Goal: Complete application form

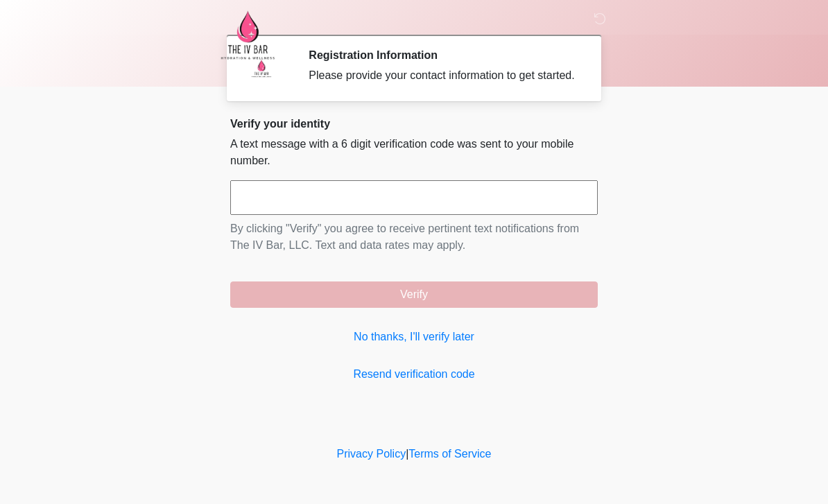
click at [458, 343] on link "No thanks, I'll verify later" at bounding box center [414, 337] width 368 height 17
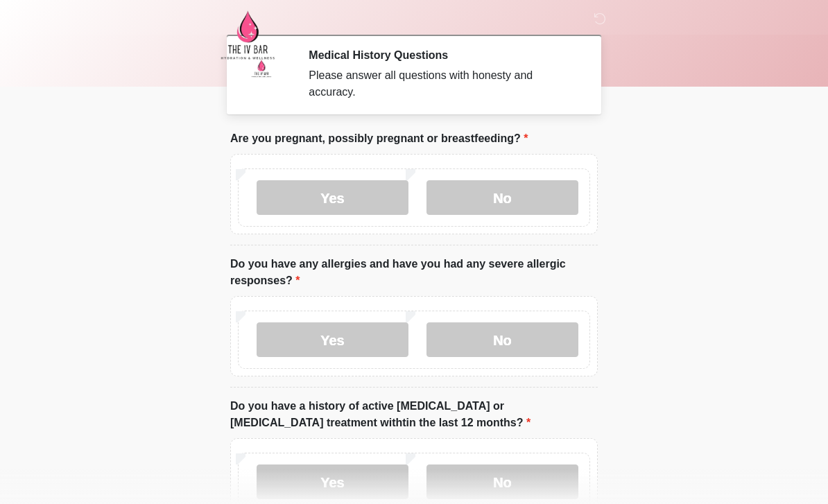
click at [522, 204] on label "No" at bounding box center [502, 197] width 152 height 35
click at [526, 340] on label "No" at bounding box center [502, 339] width 152 height 35
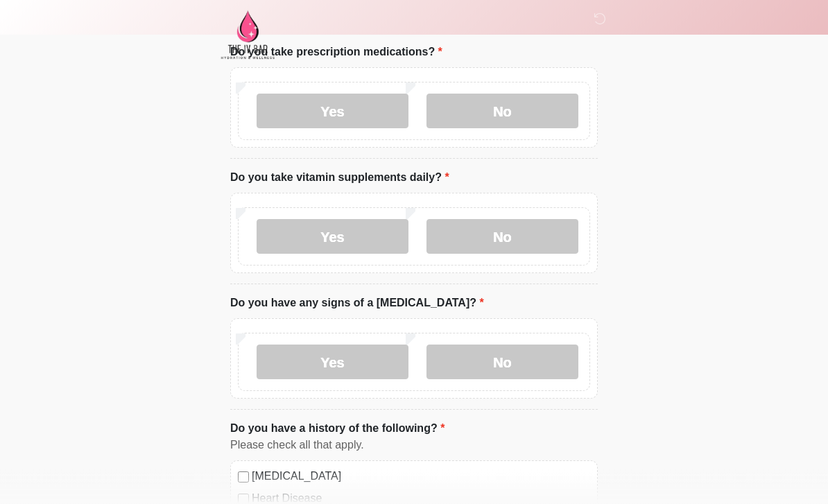
scroll to position [496, 0]
click at [512, 116] on label "No" at bounding box center [502, 111] width 152 height 35
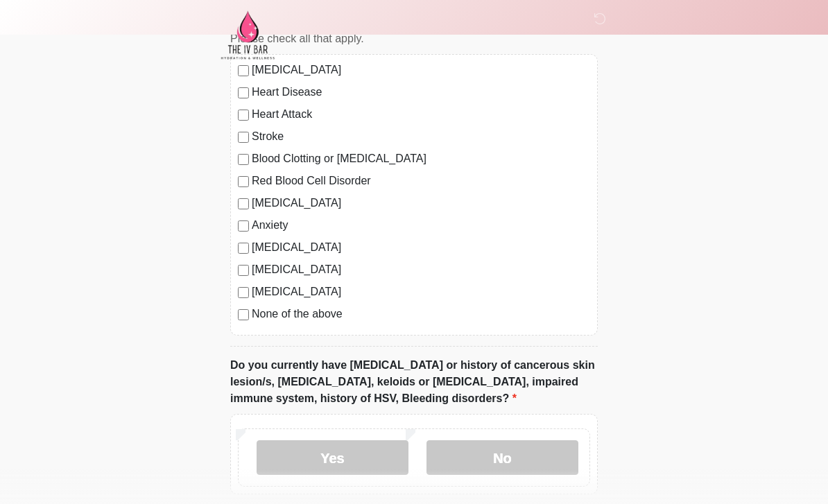
scroll to position [925, 0]
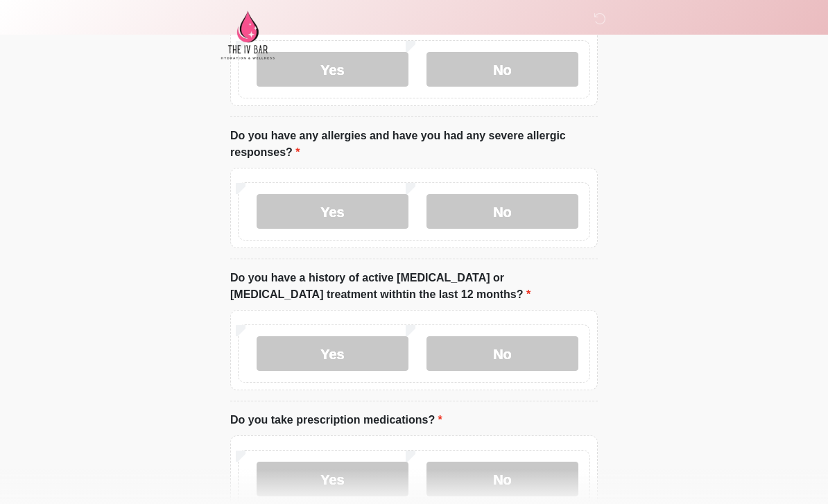
scroll to position [137, 0]
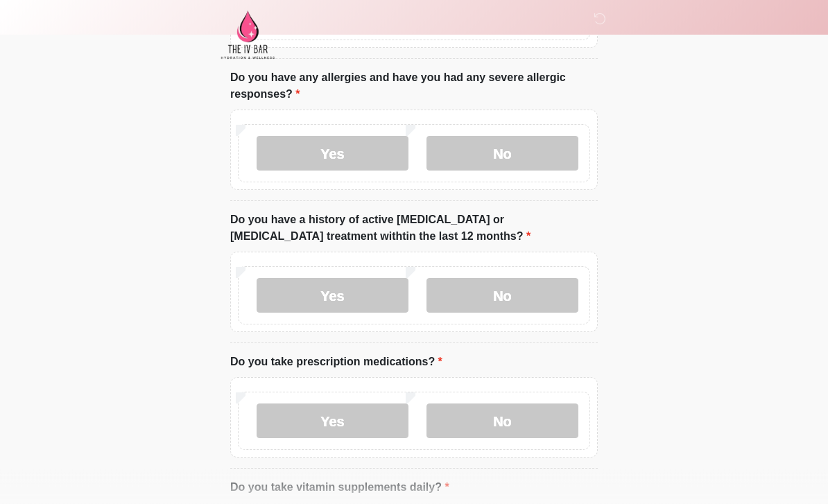
click at [501, 293] on label "No" at bounding box center [502, 296] width 152 height 35
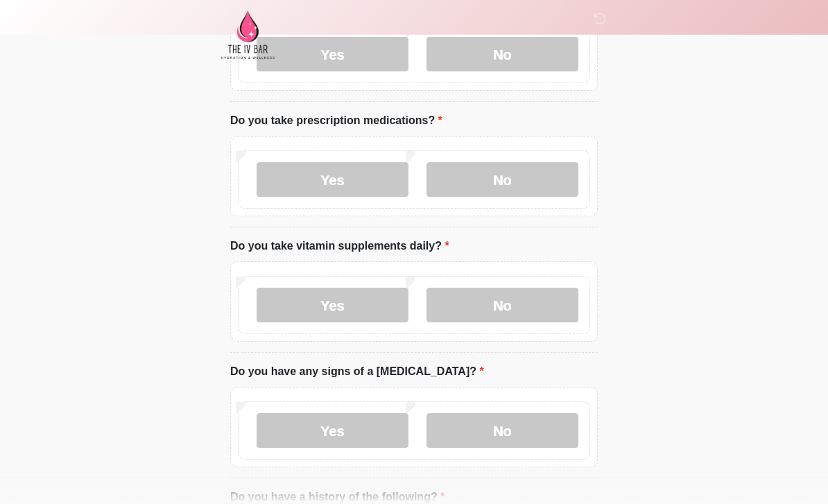
scroll to position [430, 0]
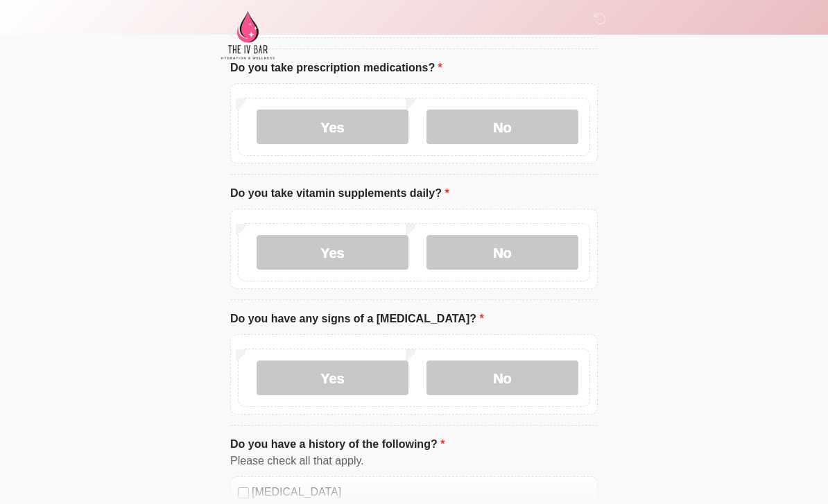
click at [508, 241] on label "No" at bounding box center [502, 252] width 152 height 35
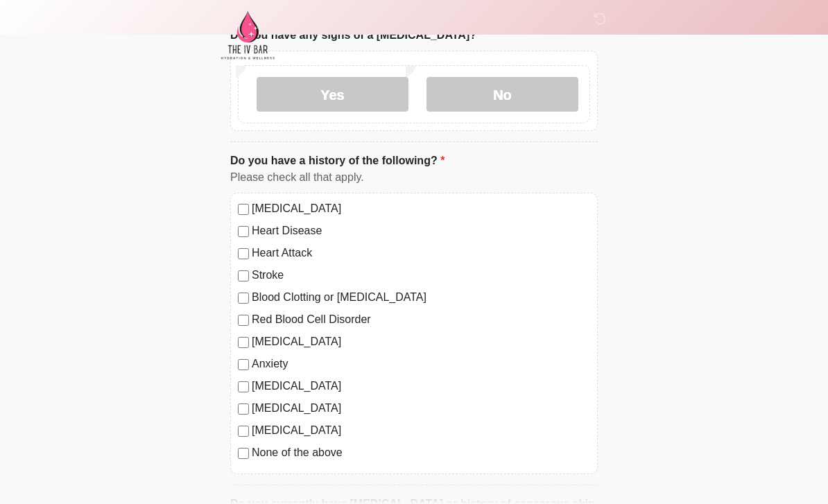
scroll to position [716, 0]
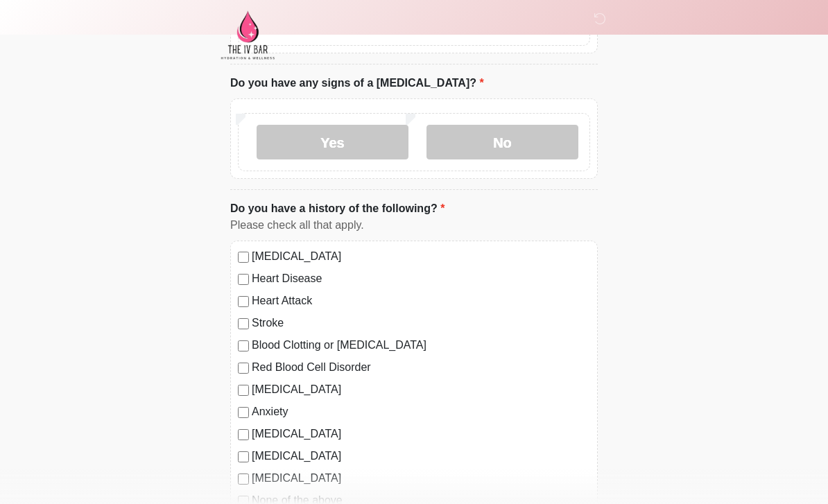
click at [556, 153] on label "No" at bounding box center [502, 142] width 152 height 35
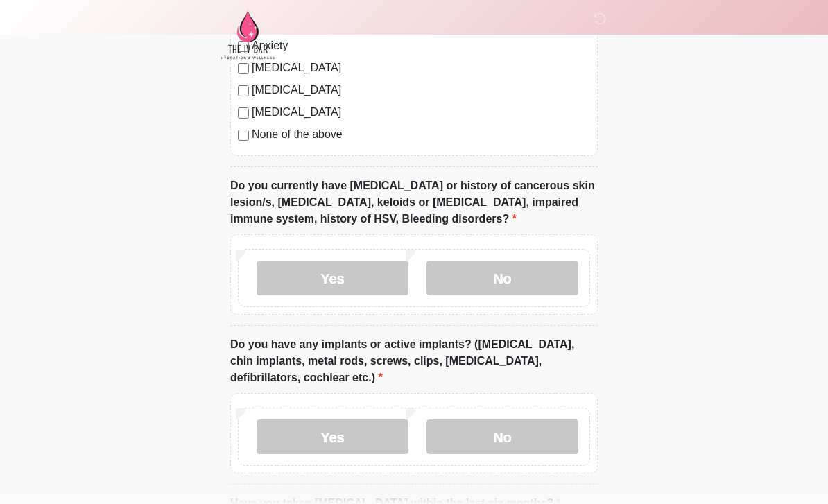
scroll to position [1116, 0]
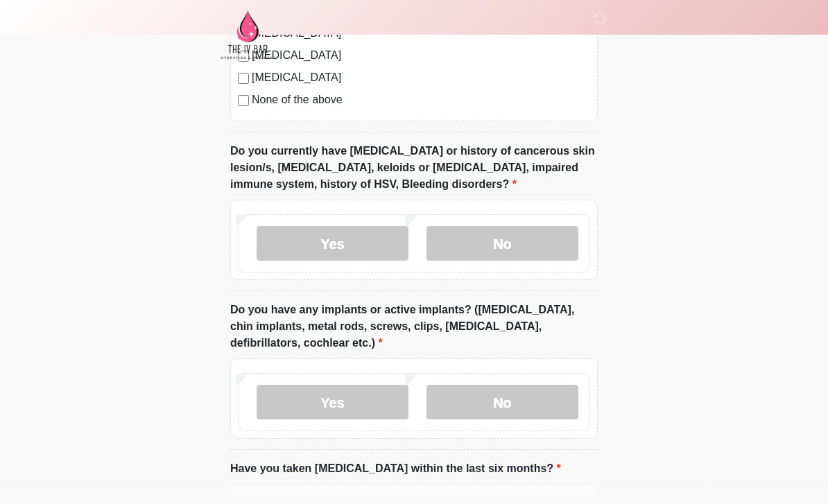
click at [529, 244] on label "No" at bounding box center [502, 244] width 152 height 35
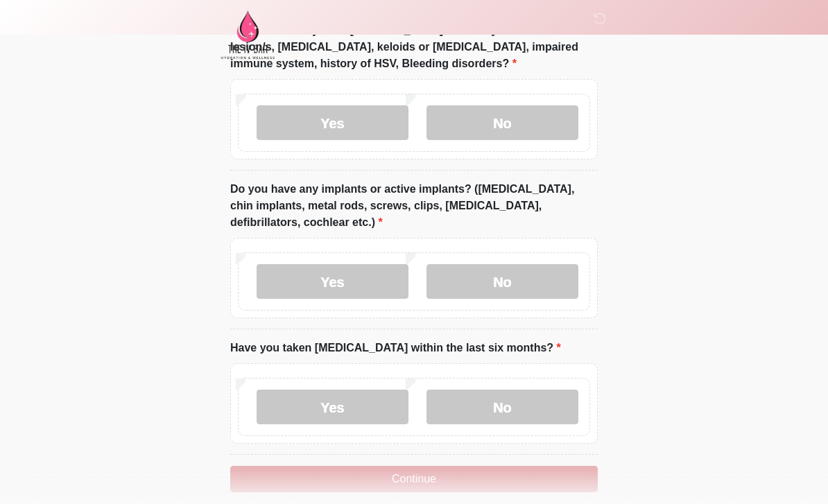
scroll to position [1253, 0]
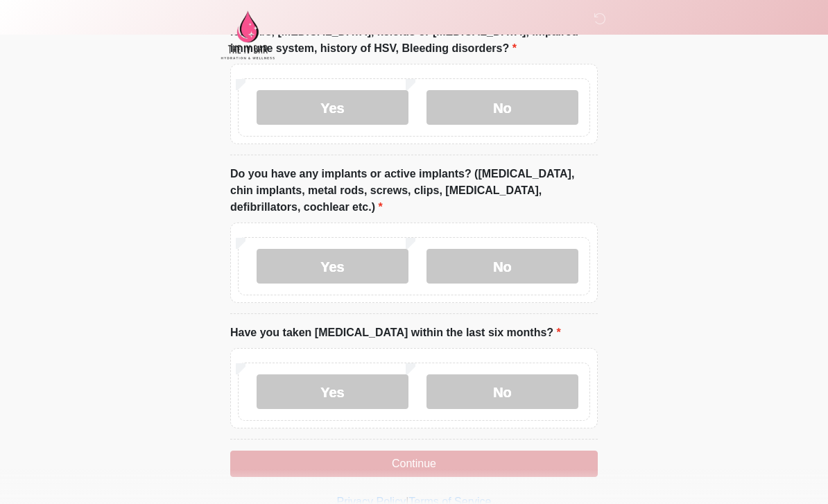
click at [521, 275] on label "No" at bounding box center [502, 266] width 152 height 35
click at [517, 404] on label "No" at bounding box center [502, 391] width 152 height 35
click at [450, 472] on button "Continue" at bounding box center [414, 464] width 368 height 26
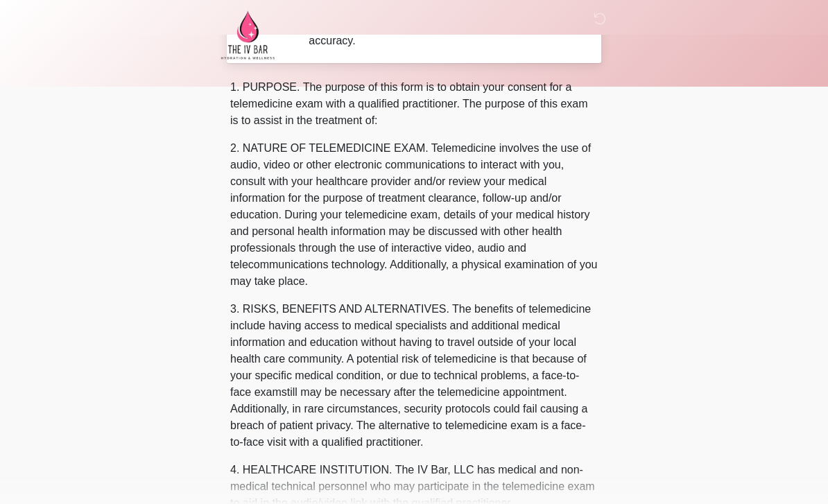
scroll to position [0, 0]
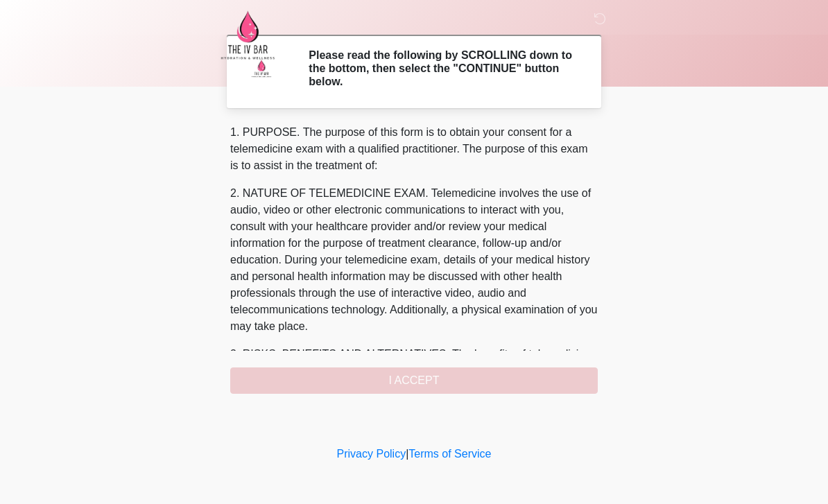
click at [379, 288] on p "2. NATURE OF TELEMEDICINE EXAM. Telemedicine involves the use of audio, video o…" at bounding box center [414, 260] width 368 height 150
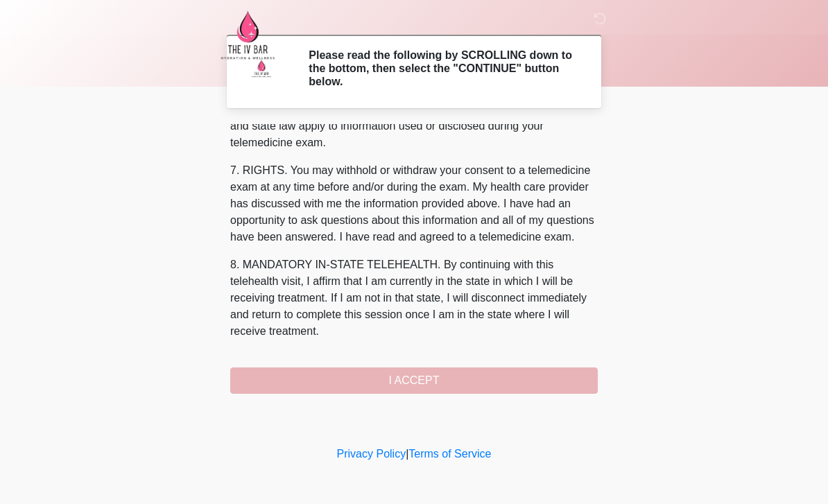
scroll to position [578, 0]
click at [435, 389] on button "I ACCEPT" at bounding box center [414, 381] width 368 height 26
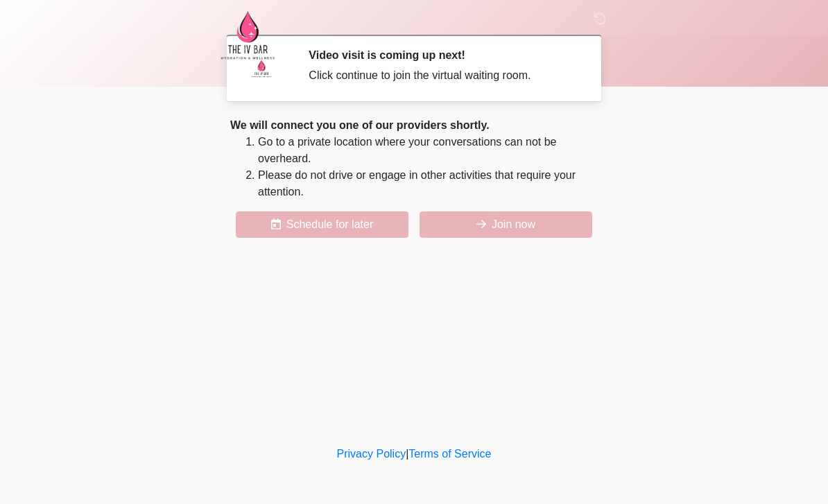
click at [503, 225] on button "Join now" at bounding box center [506, 224] width 173 height 26
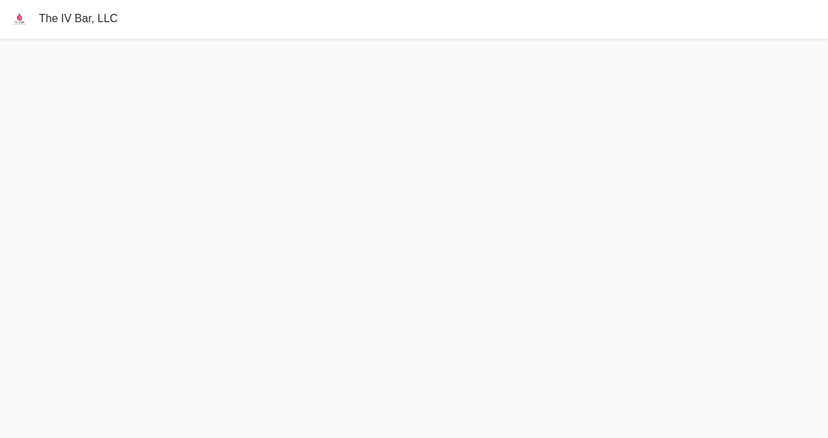
scroll to position [4, 0]
